Goal: Task Accomplishment & Management: Use online tool/utility

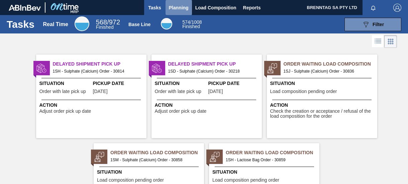
click at [179, 6] on span "Planning" at bounding box center [179, 8] width 20 height 8
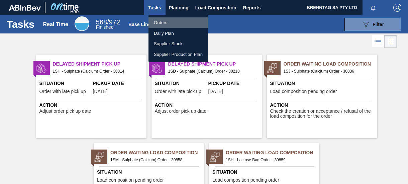
click at [173, 20] on li "Orders" at bounding box center [177, 22] width 59 height 11
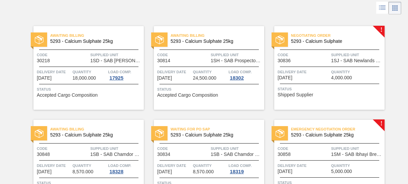
scroll to position [67, 0]
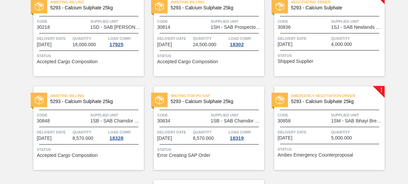
click at [317, 121] on div "Code 30858" at bounding box center [303, 118] width 52 height 12
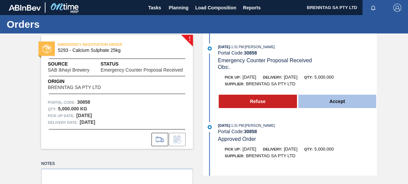
click at [318, 101] on button "Accept" at bounding box center [337, 101] width 78 height 13
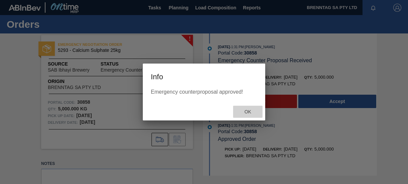
click at [247, 111] on span "Ok" at bounding box center [247, 111] width 17 height 5
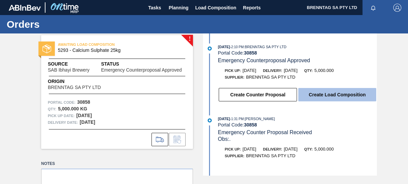
click at [312, 95] on button "Create Load Composition" at bounding box center [337, 94] width 78 height 13
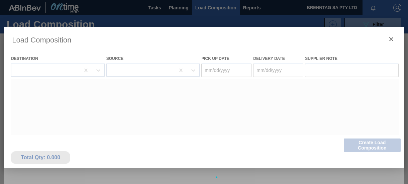
type Date "[DATE]"
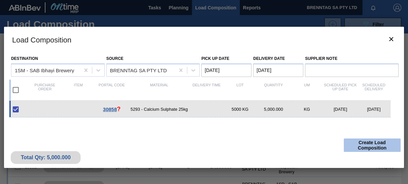
click at [353, 145] on button "Create Load Composition" at bounding box center [371, 144] width 57 height 13
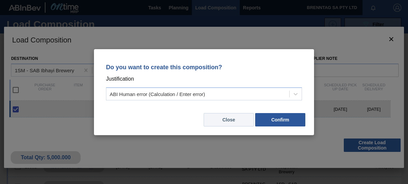
click at [225, 120] on button "Close" at bounding box center [228, 119] width 50 height 13
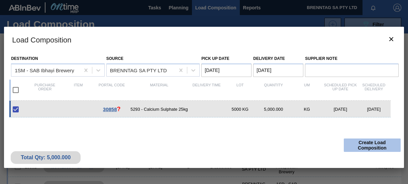
click at [366, 143] on button "Create Load Composition" at bounding box center [371, 144] width 57 height 13
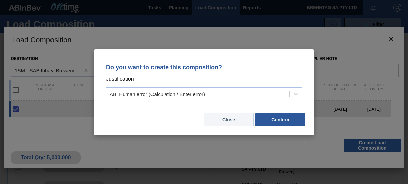
click at [239, 120] on button "Close" at bounding box center [228, 119] width 50 height 13
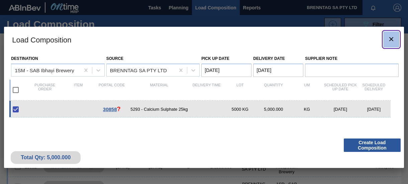
click at [391, 36] on icon "botão de ícone" at bounding box center [391, 39] width 8 height 8
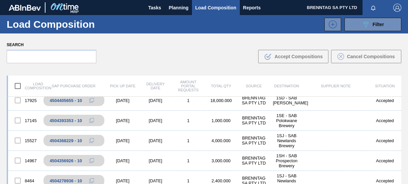
scroll to position [200, 0]
